Goal: Navigation & Orientation: Find specific page/section

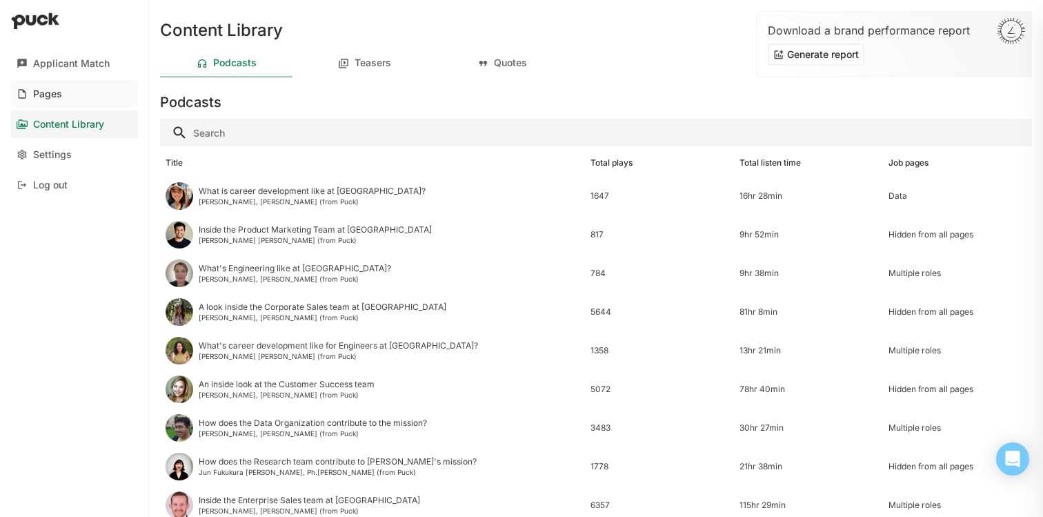
click at [80, 99] on link "Pages" at bounding box center [74, 94] width 127 height 28
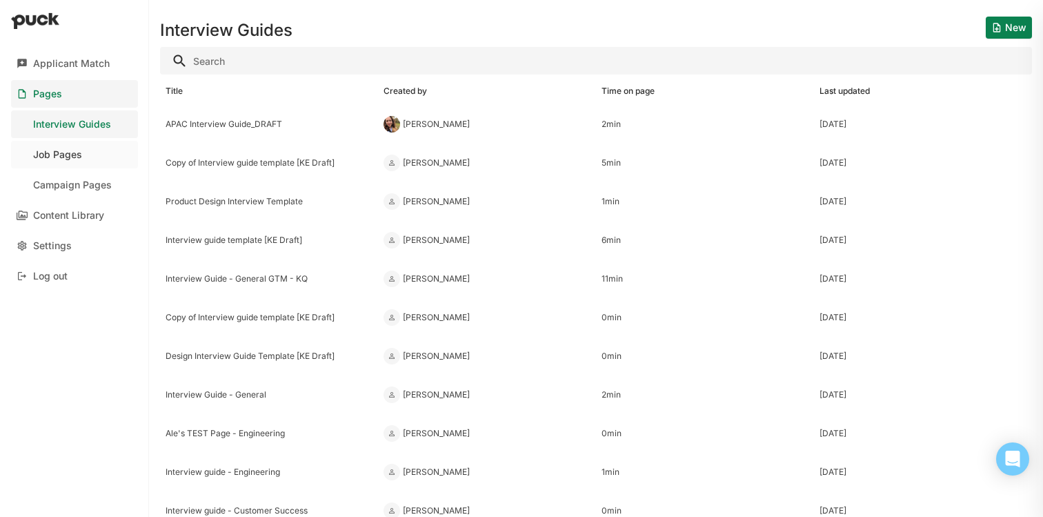
click at [66, 157] on div "Job Pages" at bounding box center [57, 155] width 49 height 12
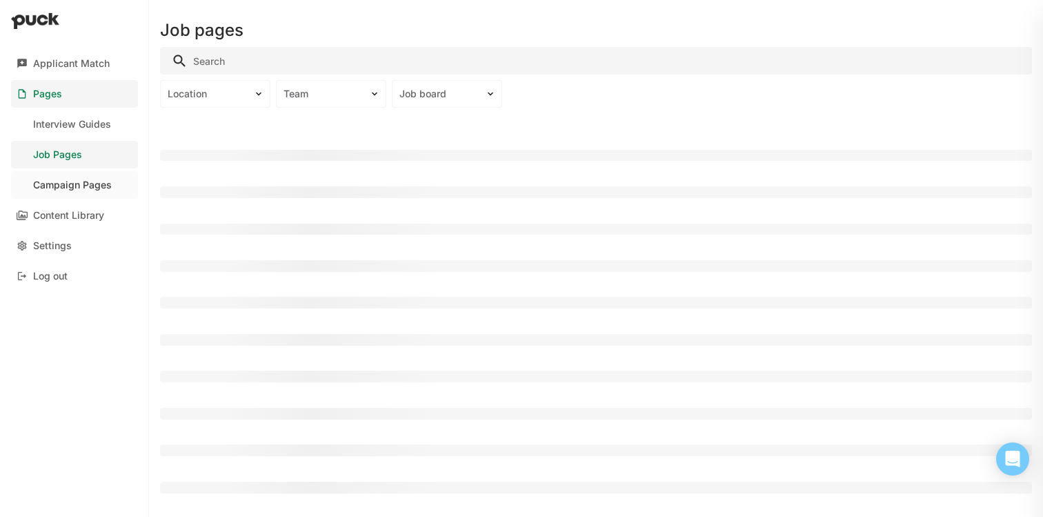
click at [105, 185] on div "Campaign Pages" at bounding box center [72, 185] width 79 height 12
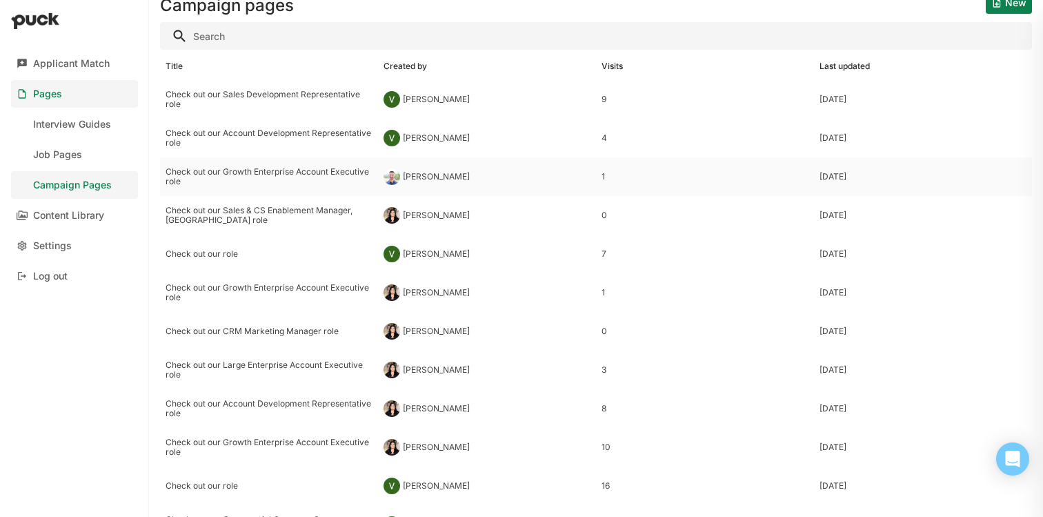
scroll to position [35, 0]
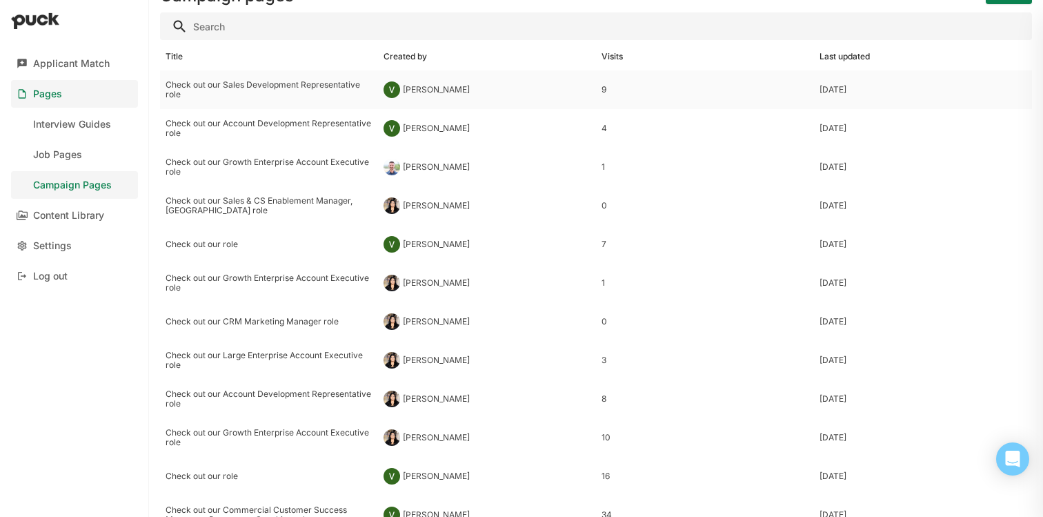
click at [433, 94] on div "[PERSON_NAME]" at bounding box center [436, 90] width 67 height 10
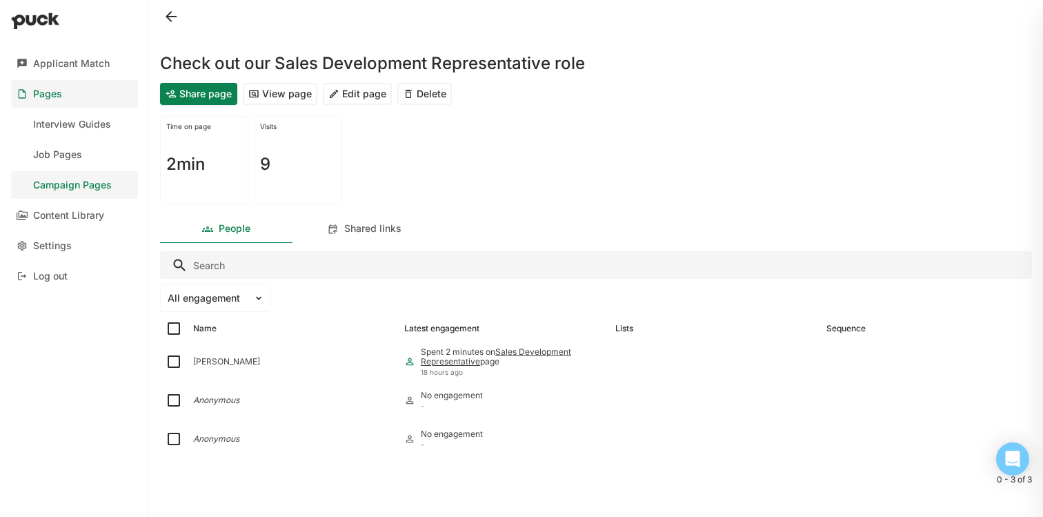
click at [296, 97] on button "View page" at bounding box center [280, 94] width 75 height 22
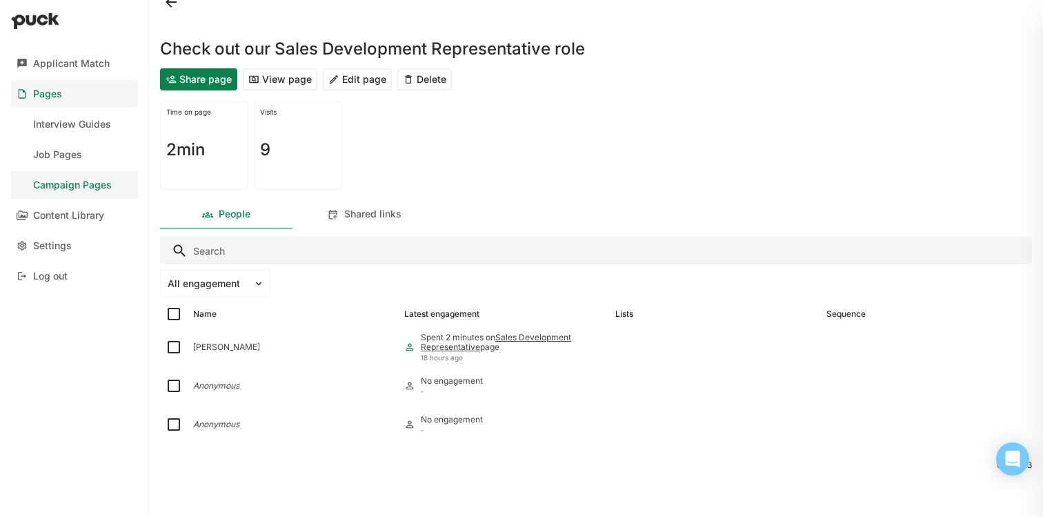
click at [175, 8] on button at bounding box center [171, 2] width 22 height 22
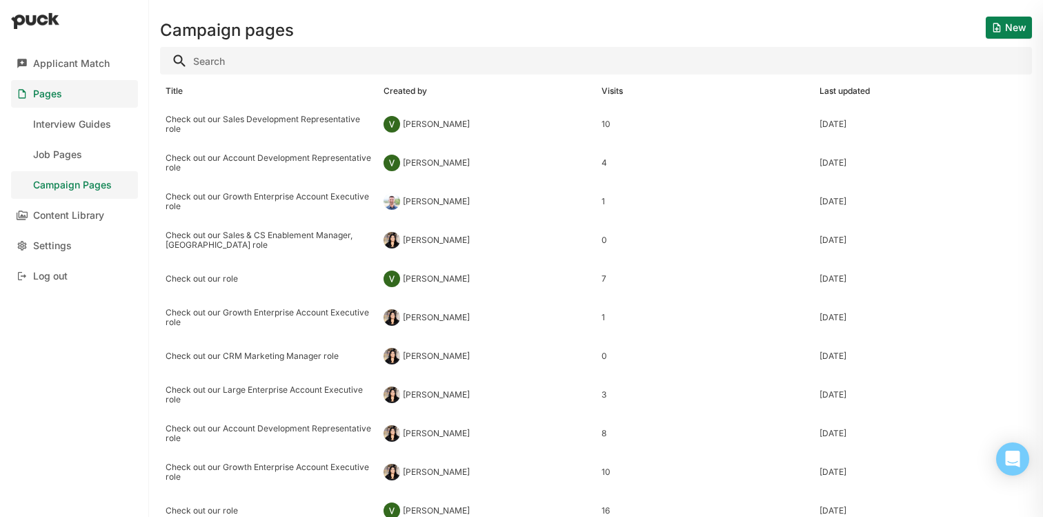
click at [1014, 23] on button "New" at bounding box center [1009, 28] width 46 height 22
